Goal: Information Seeking & Learning: Learn about a topic

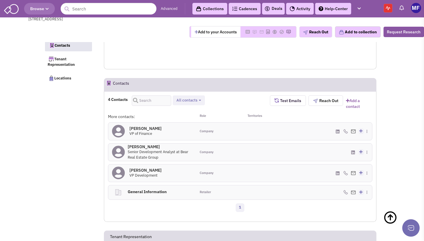
select select
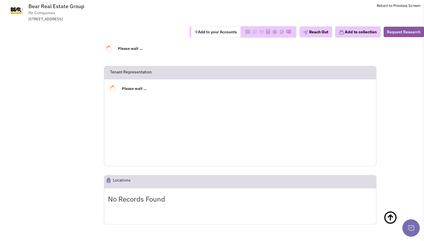
select select
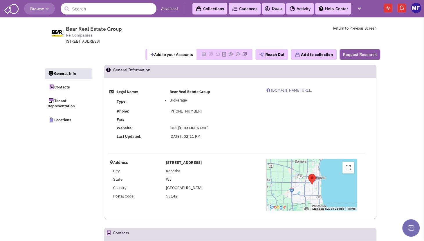
click at [39, 6] on span "Browse" at bounding box center [39, 8] width 19 height 5
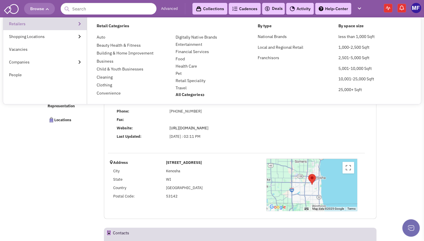
click at [10, 22] on link "Retailers" at bounding box center [45, 23] width 84 height 13
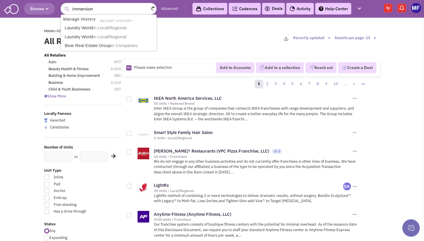
type input "immersion"
click at [62, 5] on button "submit" at bounding box center [66, 9] width 9 height 9
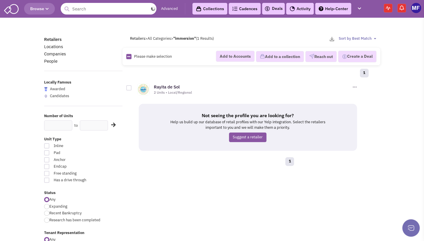
click at [101, 5] on input "text" at bounding box center [109, 9] width 96 height 12
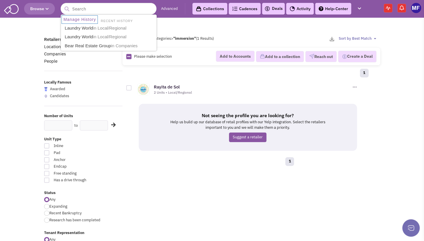
click at [45, 8] on span "Browse" at bounding box center [39, 8] width 19 height 5
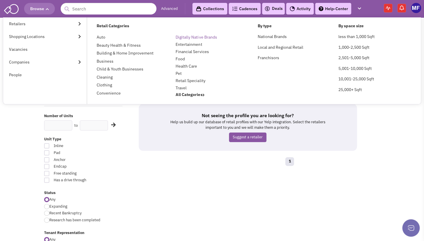
click at [207, 37] on link "Digitally Native Brands" at bounding box center [196, 37] width 41 height 5
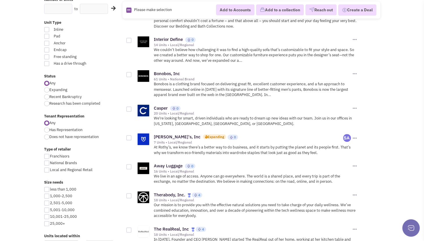
scroll to position [203, 0]
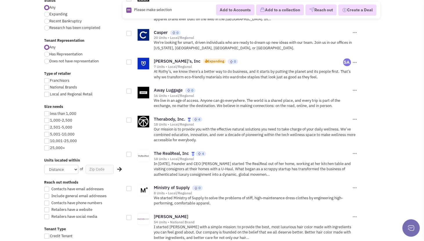
click at [48, 142] on div at bounding box center [46, 141] width 5 height 5
click at [50, 142] on input "10,001-25,000" at bounding box center [52, 142] width 4 height 4
checkbox input "true"
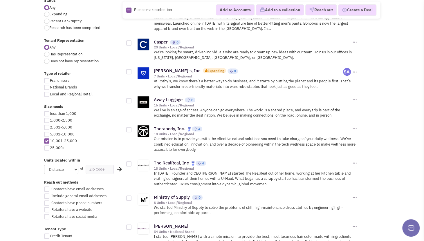
drag, startPoint x: 48, startPoint y: 148, endPoint x: 52, endPoint y: 149, distance: 4.9
click at [47, 148] on div at bounding box center [46, 148] width 5 height 5
click at [50, 148] on input "25,000+" at bounding box center [52, 149] width 4 height 4
checkbox input "true"
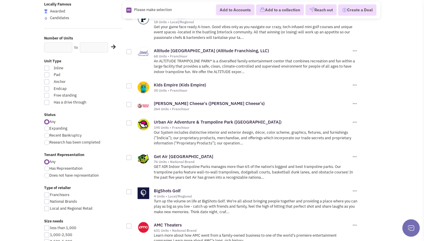
scroll to position [232, 0]
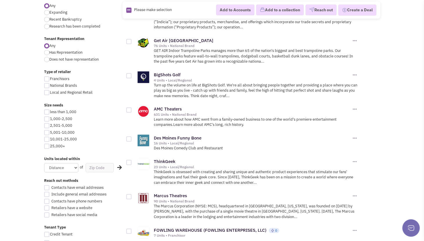
click at [49, 146] on div at bounding box center [46, 146] width 5 height 5
click at [50, 146] on input "25,000+" at bounding box center [52, 147] width 4 height 4
checkbox input "true"
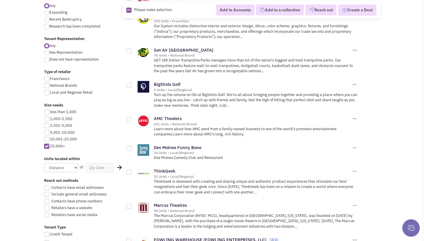
click at [47, 138] on div at bounding box center [46, 139] width 5 height 5
click at [50, 138] on input "10,001-25,000" at bounding box center [52, 140] width 4 height 4
checkbox input "true"
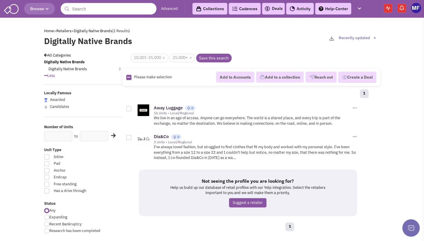
click at [46, 12] on button "Browse" at bounding box center [39, 9] width 31 height 12
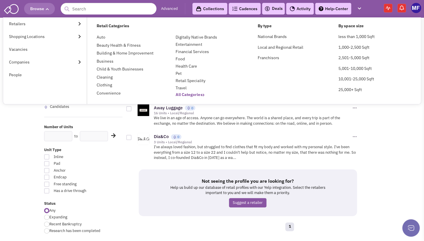
click at [193, 95] on b "All Categories" at bounding box center [190, 94] width 29 height 5
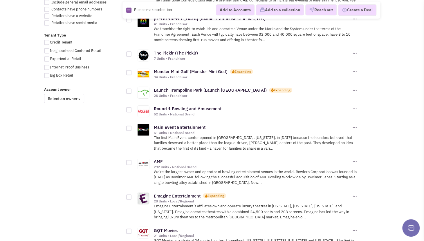
scroll to position [436, 0]
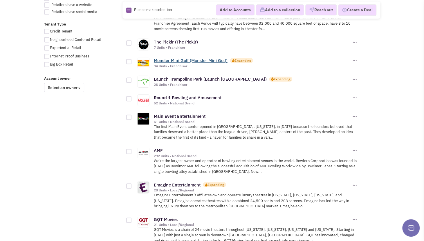
click at [191, 58] on link "Monster Mini Golf (Monster Mini Golf)" at bounding box center [191, 61] width 74 height 6
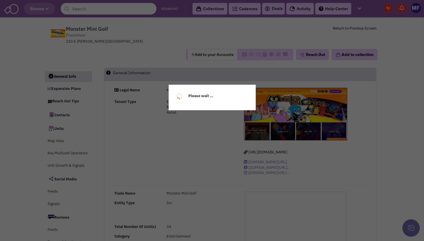
select select
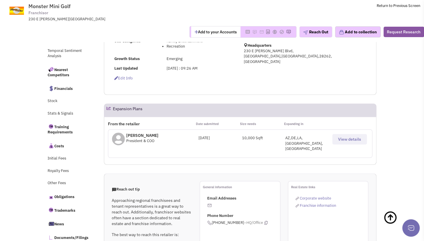
scroll to position [203, 0]
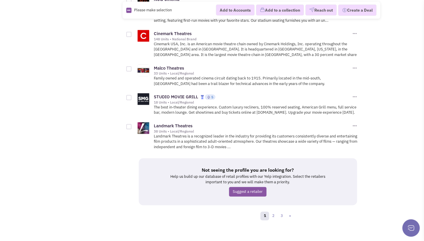
scroll to position [697, 0]
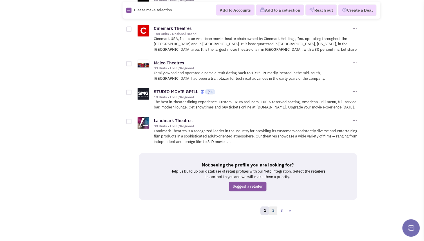
click at [275, 210] on link "2" at bounding box center [273, 211] width 9 height 9
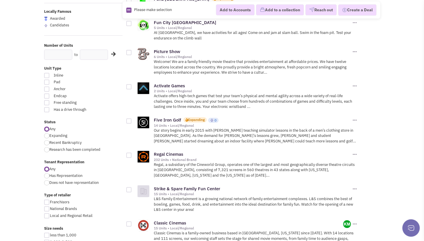
scroll to position [116, 0]
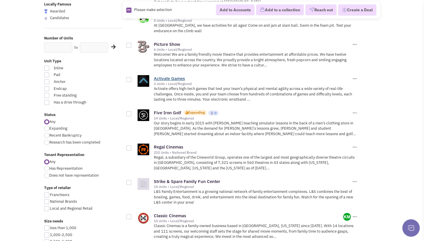
click at [160, 78] on link "Activate Games" at bounding box center [169, 79] width 31 height 6
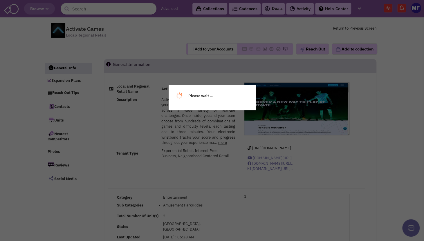
select select
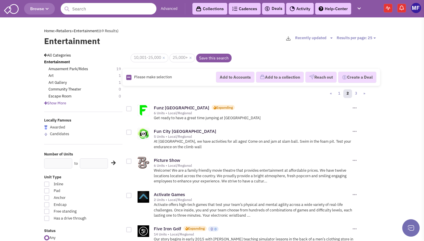
scroll to position [116, 0]
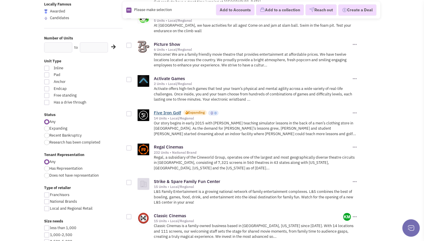
click at [171, 110] on link "Five Iron Golf" at bounding box center [167, 113] width 27 height 6
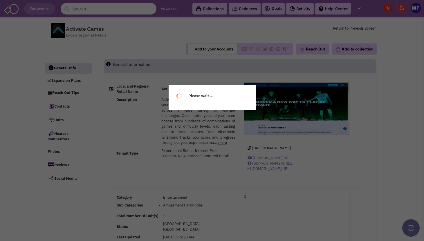
select select
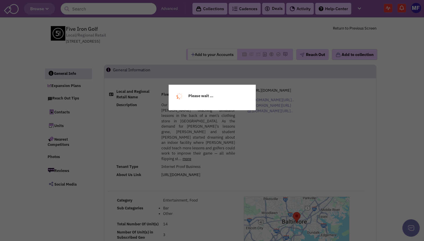
select select
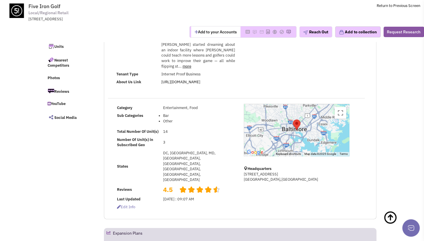
scroll to position [29, 0]
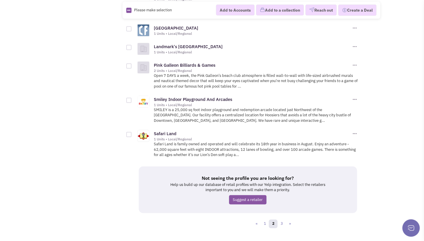
scroll to position [716, 0]
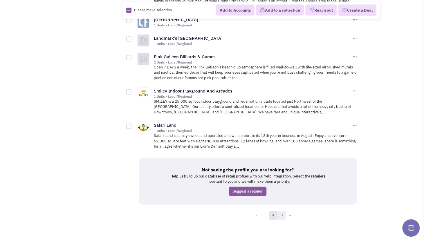
click at [284, 212] on link "3" at bounding box center [281, 216] width 9 height 9
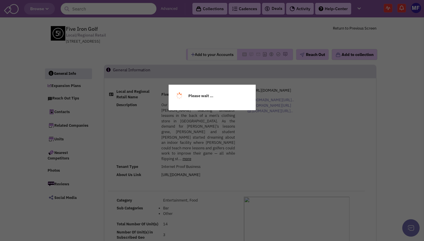
select select
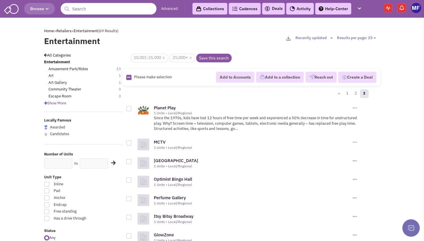
click at [48, 9] on icon "button" at bounding box center [47, 8] width 3 height 3
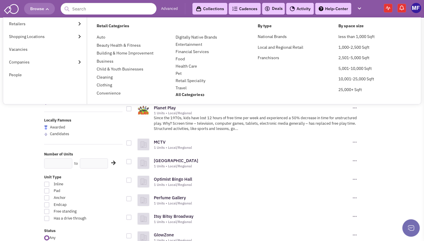
click at [186, 98] on ul "Retail Categories Auto Beauty Health & Fitness Building & Home Improvement Busi…" at bounding box center [254, 60] width 334 height 87
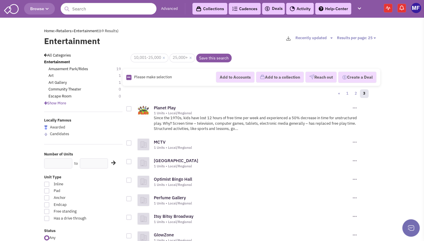
click at [48, 10] on icon "button" at bounding box center [47, 8] width 3 height 3
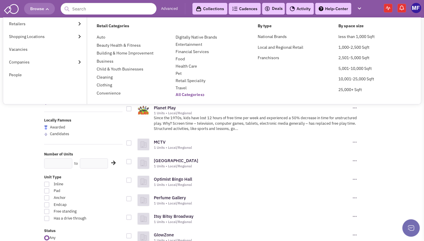
click at [188, 95] on b "All Categories" at bounding box center [190, 94] width 29 height 5
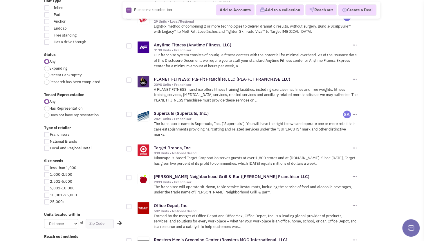
scroll to position [232, 0]
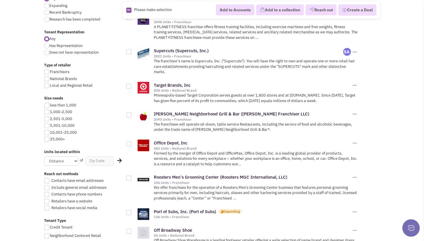
click at [46, 141] on div at bounding box center [46, 139] width 5 height 5
click at [50, 141] on input "25,000+" at bounding box center [52, 140] width 4 height 4
checkbox input "true"
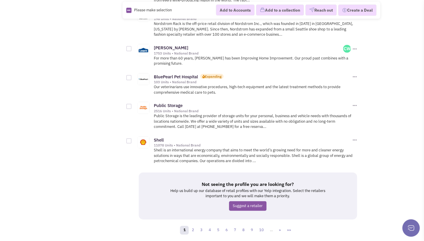
scroll to position [764, 0]
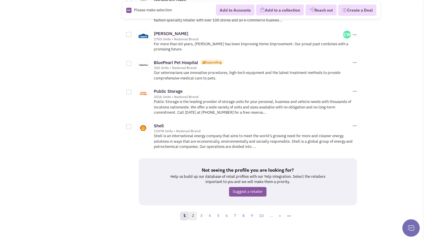
click at [192, 212] on link "2" at bounding box center [193, 216] width 9 height 9
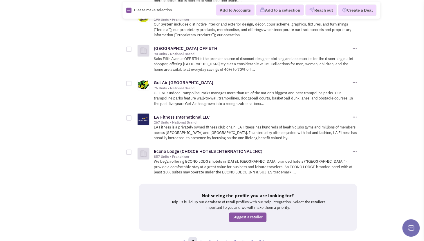
scroll to position [776, 0]
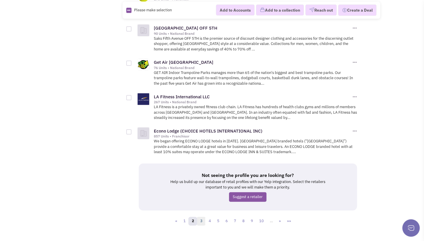
click at [204, 217] on link "3" at bounding box center [201, 221] width 9 height 9
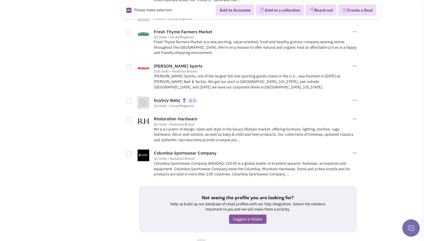
scroll to position [749, 0]
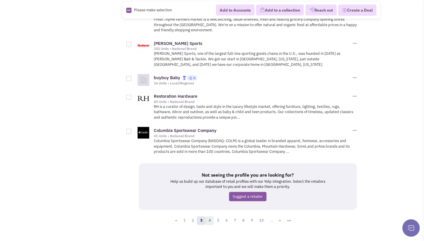
click at [208, 217] on link "4" at bounding box center [209, 221] width 9 height 9
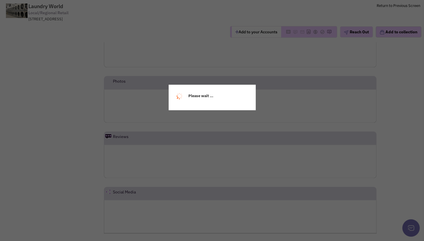
scroll to position [391, 0]
select select
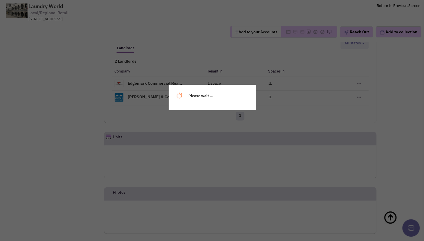
select select
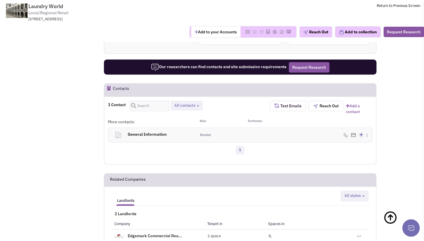
scroll to position [275, 0]
